Goal: Check status: Check status

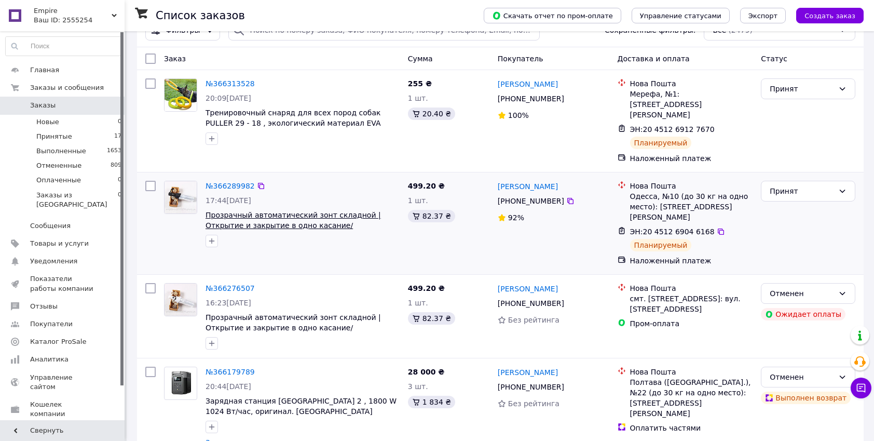
scroll to position [48, 0]
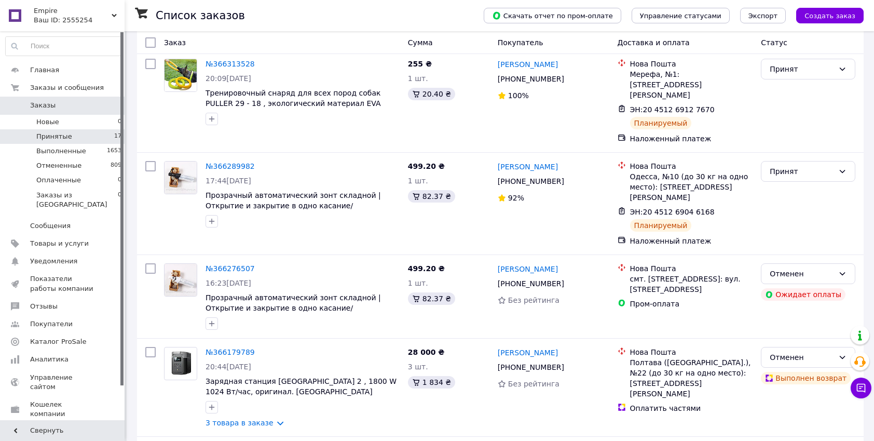
click at [86, 129] on li "Принятые 17" at bounding box center [64, 136] width 128 height 15
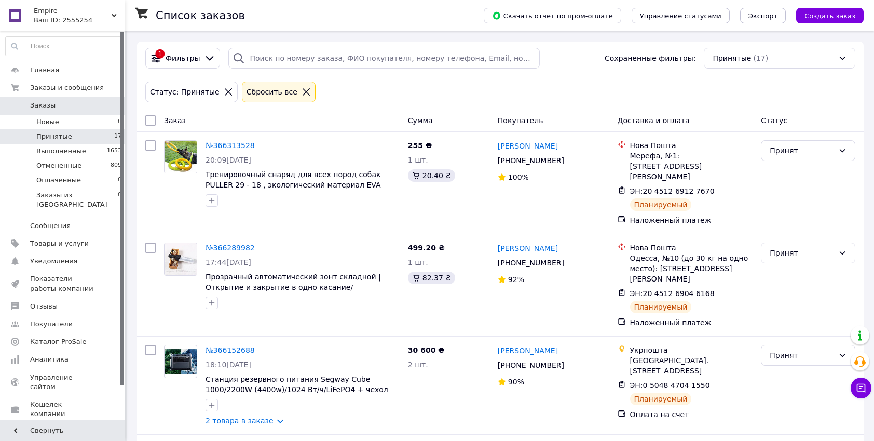
click at [47, 107] on span "Заказы" at bounding box center [42, 105] width 25 height 9
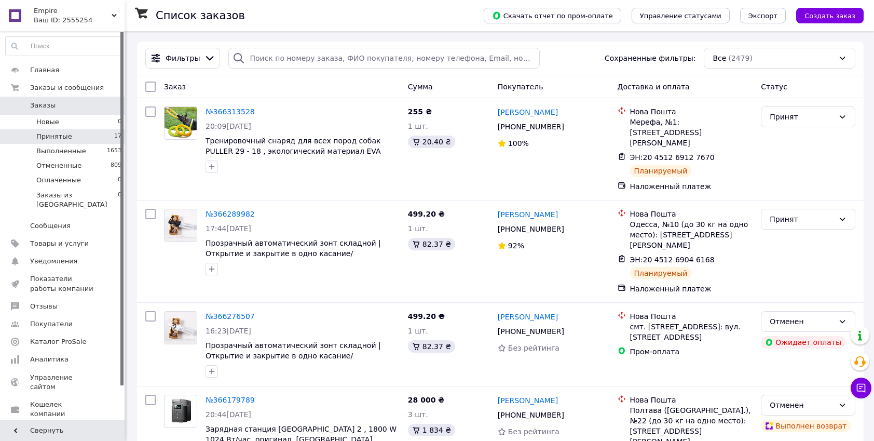
click at [64, 133] on span "Принятые" at bounding box center [54, 136] width 36 height 9
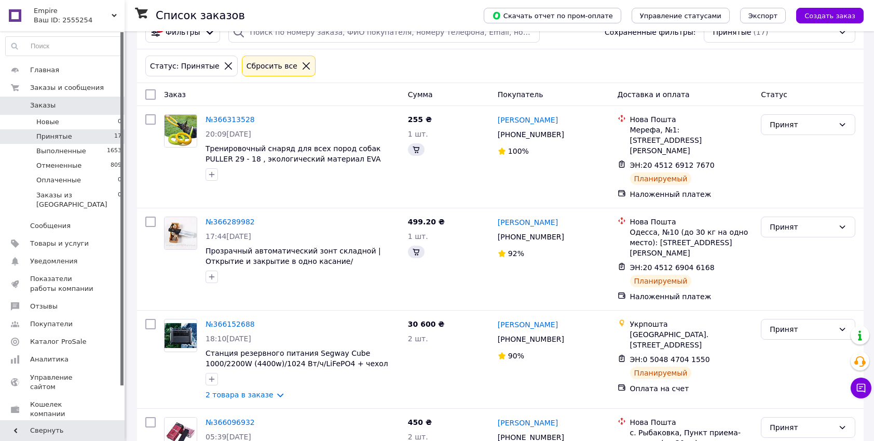
scroll to position [26, 0]
click at [47, 107] on span "Заказы" at bounding box center [42, 105] width 25 height 9
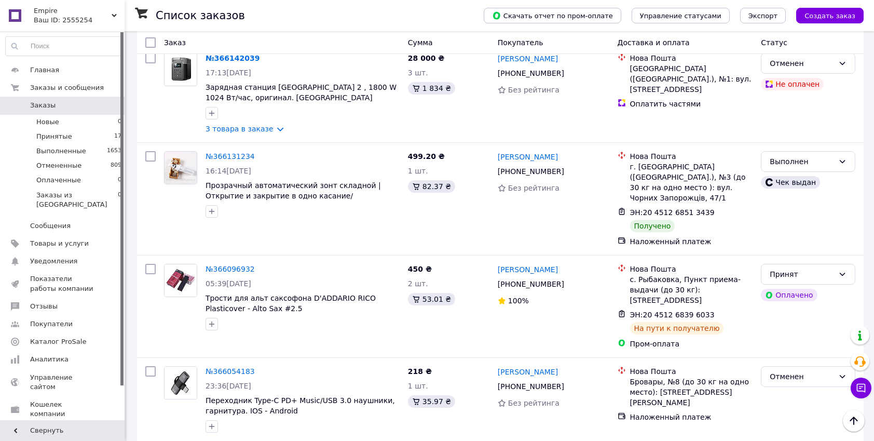
scroll to position [991, 0]
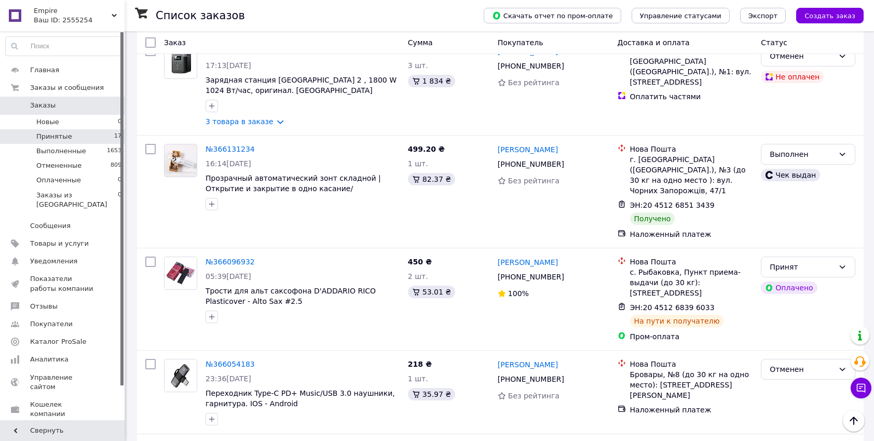
click at [75, 137] on li "Принятые 17" at bounding box center [64, 136] width 128 height 15
